Goal: Information Seeking & Learning: Learn about a topic

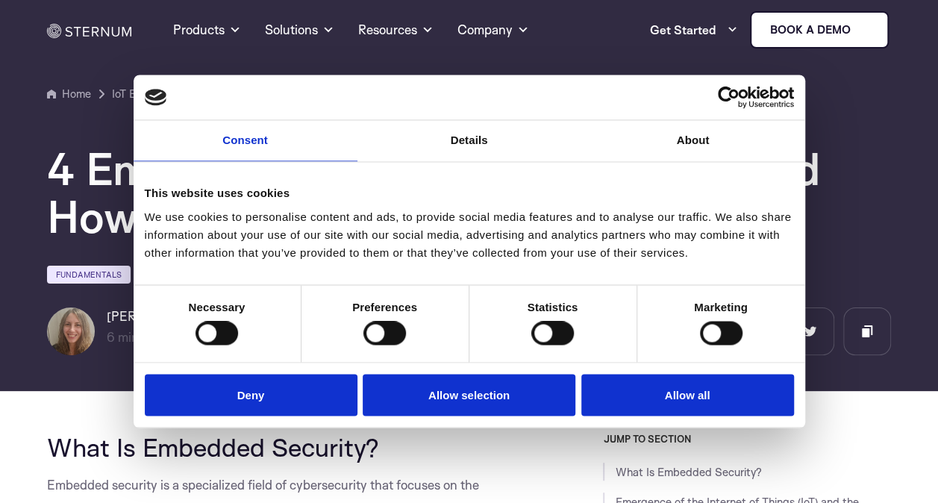
click at [282, 395] on button "Deny" at bounding box center [251, 395] width 213 height 43
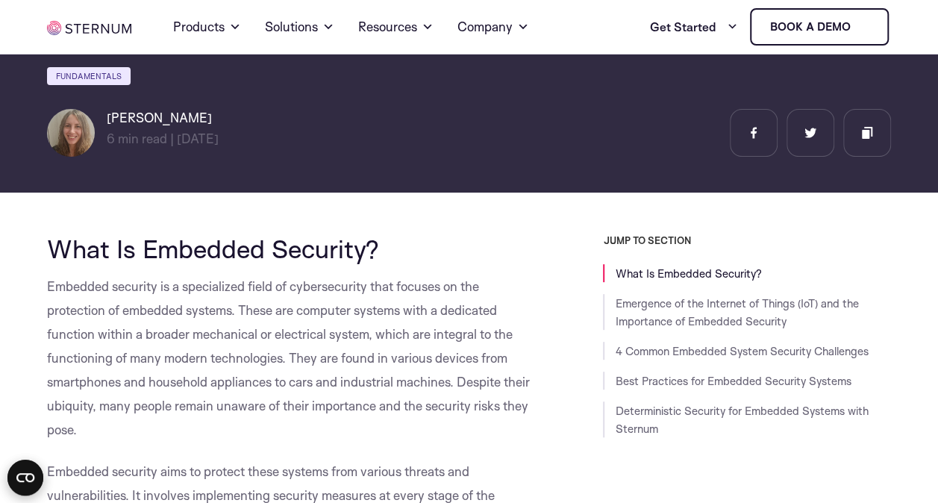
scroll to position [224, 0]
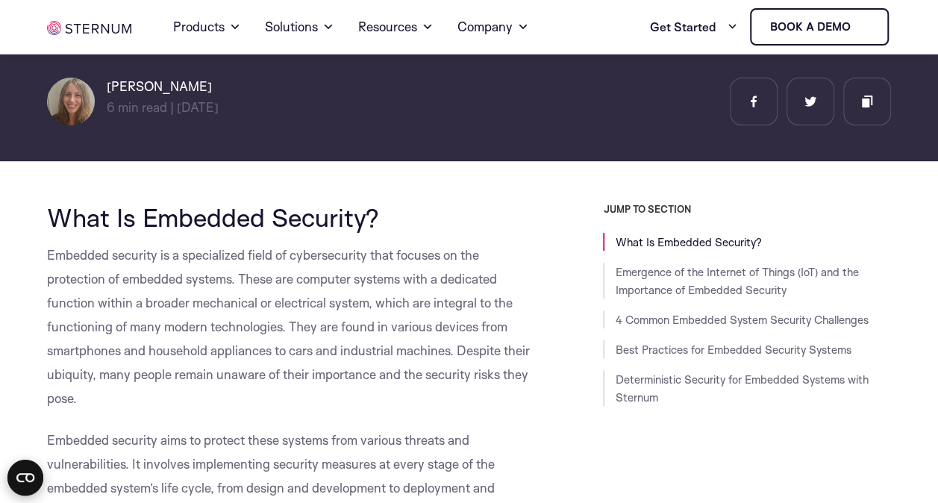
drag, startPoint x: 376, startPoint y: 218, endPoint x: 212, endPoint y: 237, distance: 165.3
click at [374, 218] on span "What Is Embedded Security?" at bounding box center [213, 216] width 332 height 31
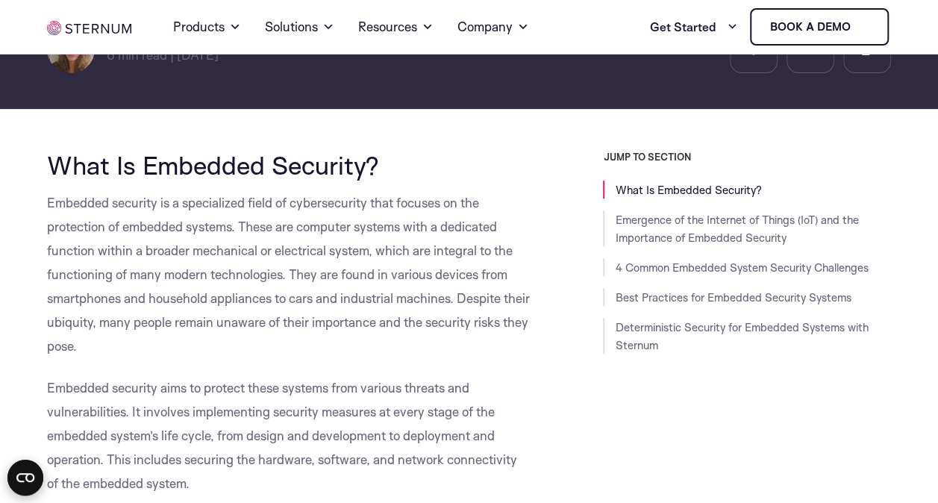
scroll to position [298, 0]
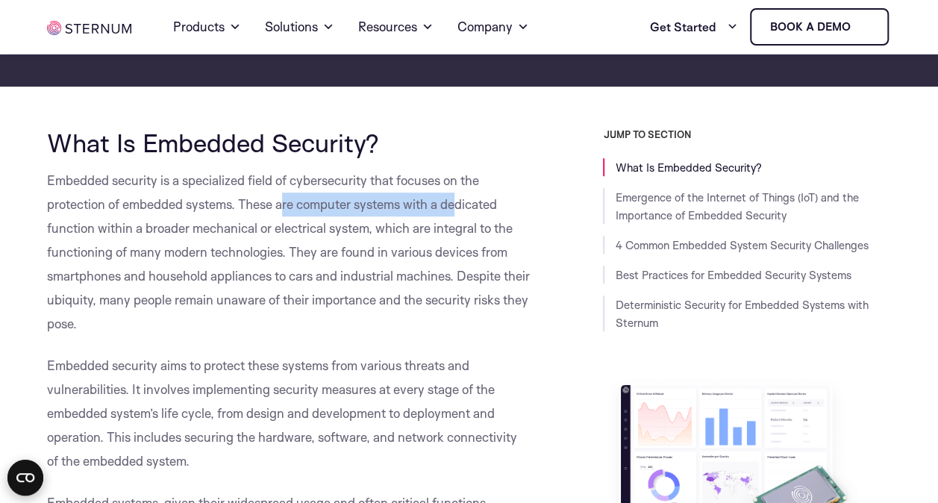
drag, startPoint x: 286, startPoint y: 205, endPoint x: 466, endPoint y: 203, distance: 179.8
click at [466, 203] on span "Embedded security is a specialized field of cybersecurity that focuses on the p…" at bounding box center [288, 251] width 483 height 159
drag, startPoint x: 466, startPoint y: 203, endPoint x: 293, endPoint y: 231, distance: 174.7
click at [366, 257] on span "Embedded security is a specialized field of cybersecurity that focuses on the p…" at bounding box center [288, 251] width 483 height 159
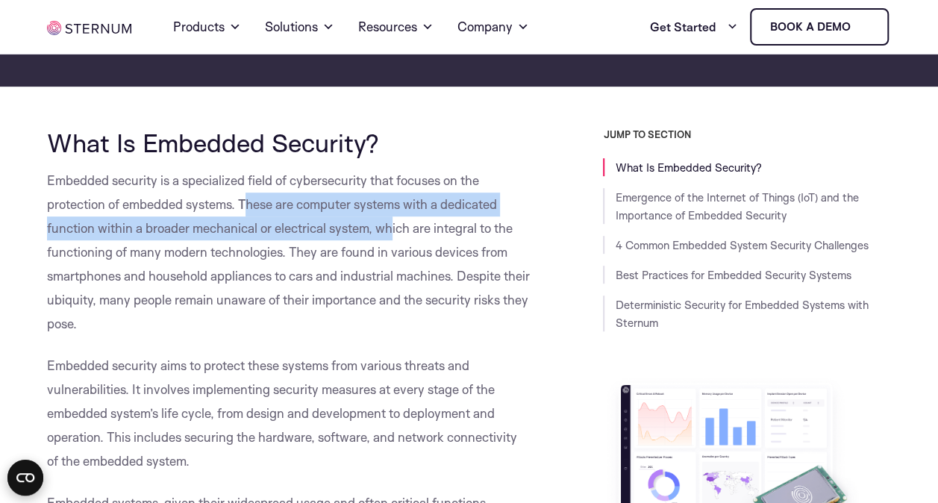
drag, startPoint x: 260, startPoint y: 201, endPoint x: 392, endPoint y: 218, distance: 132.3
click at [392, 218] on p "Embedded security is a specialized field of cybersecurity that focuses on the p…" at bounding box center [288, 252] width 483 height 167
drag, startPoint x: 400, startPoint y: 252, endPoint x: 294, endPoint y: 219, distance: 111.1
click at [397, 249] on span "Embedded security is a specialized field of cybersecurity that focuses on the p…" at bounding box center [288, 251] width 483 height 159
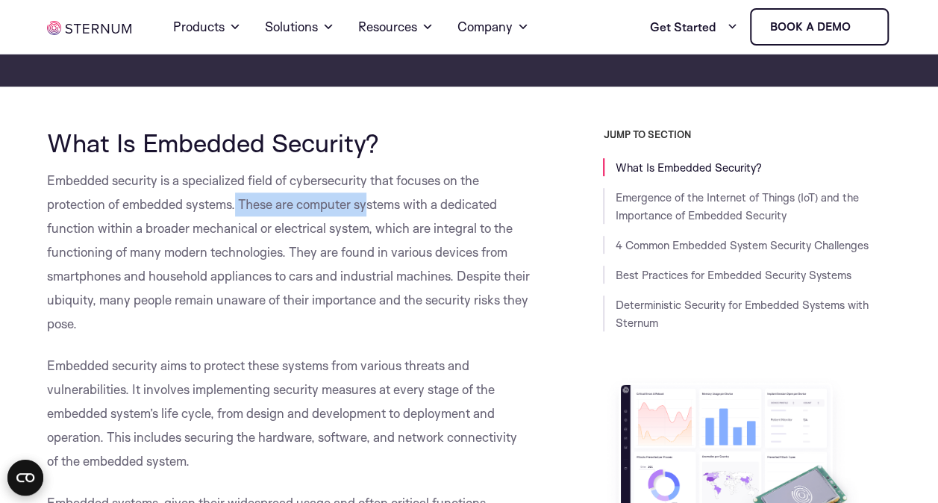
drag, startPoint x: 239, startPoint y: 204, endPoint x: 369, endPoint y: 209, distance: 130.7
click at [369, 209] on span "Embedded security is a specialized field of cybersecurity that focuses on the p…" at bounding box center [288, 251] width 483 height 159
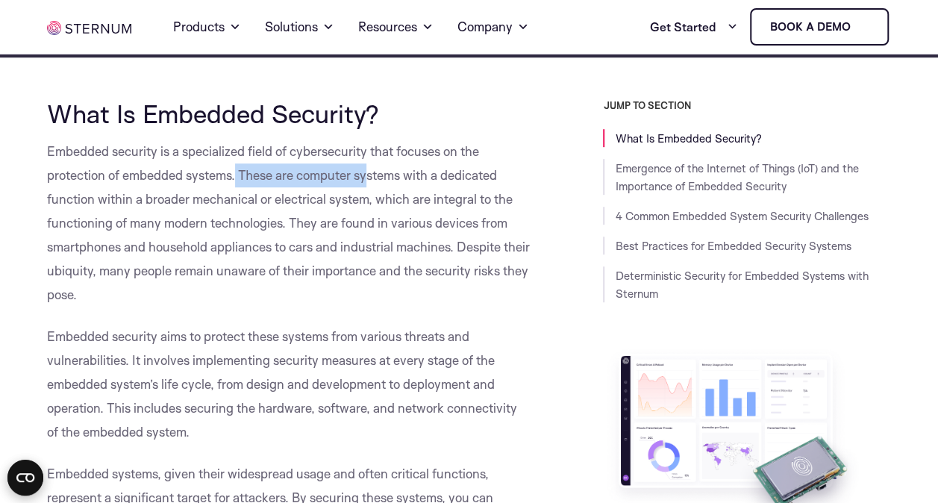
scroll to position [373, 0]
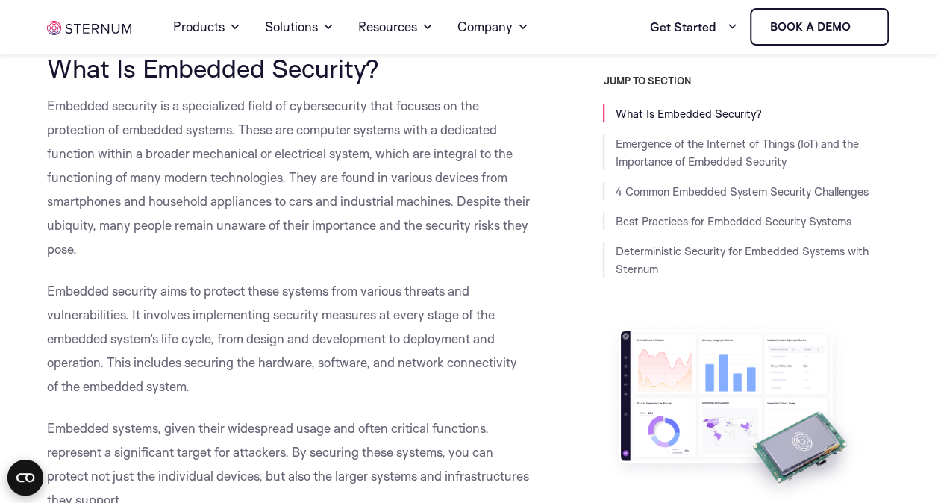
click at [515, 221] on p "Embedded security is a specialized field of cybersecurity that focuses on the p…" at bounding box center [288, 177] width 483 height 167
drag, startPoint x: 452, startPoint y: 206, endPoint x: 448, endPoint y: 219, distance: 13.2
click at [452, 206] on span "Embedded security is a specialized field of cybersecurity that focuses on the p…" at bounding box center [288, 177] width 483 height 159
